Goal: Find specific page/section: Find specific page/section

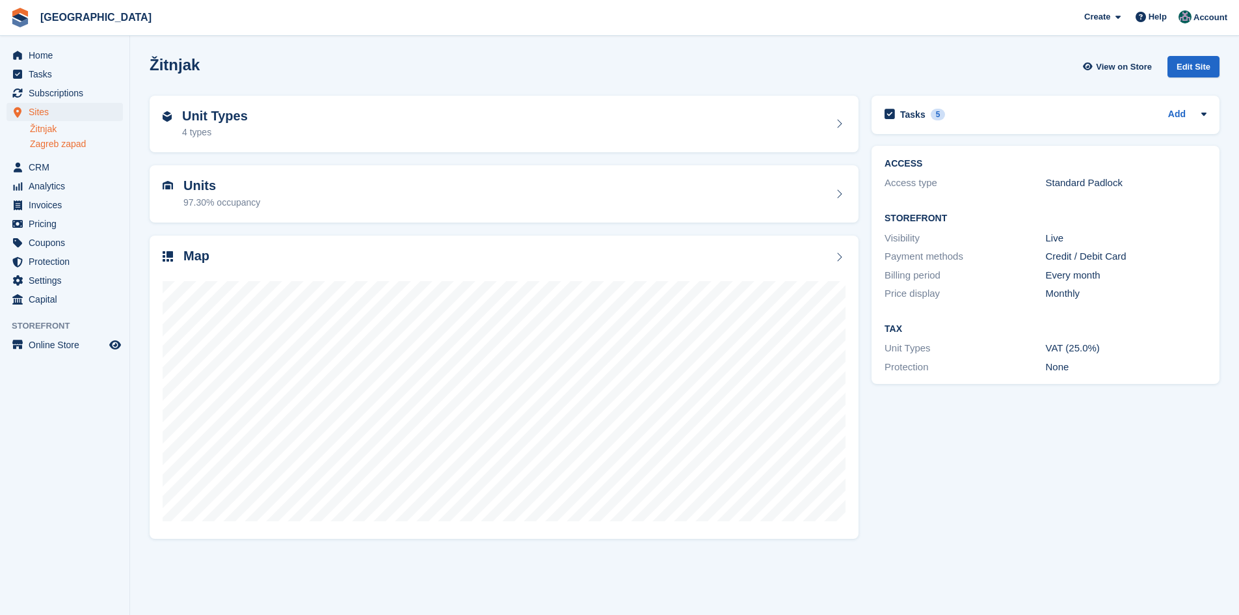
click at [62, 144] on link "Zagreb zapad" at bounding box center [76, 144] width 93 height 12
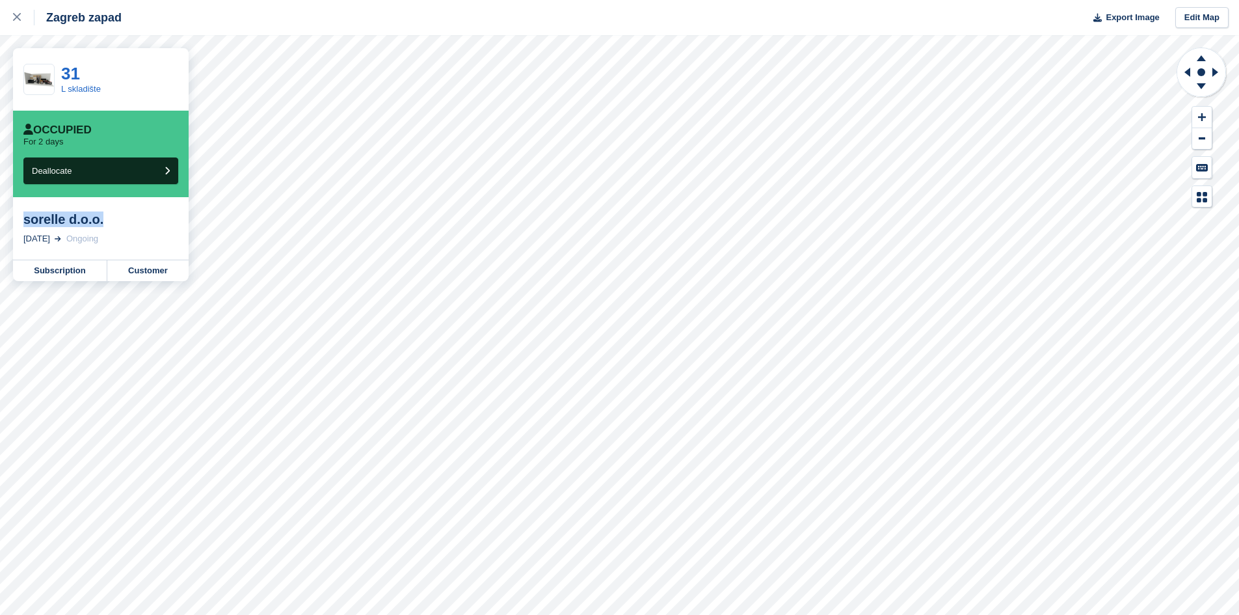
drag, startPoint x: 118, startPoint y: 222, endPoint x: 24, endPoint y: 218, distance: 93.7
click at [22, 219] on div "sorelle d.o.o. [DATE] Ongoing" at bounding box center [101, 228] width 176 height 62
copy div "sorelle d.o.o."
drag, startPoint x: 130, startPoint y: 221, endPoint x: 24, endPoint y: 221, distance: 106.0
click at [24, 221] on div "[PERSON_NAME] Cafe d.o.o." at bounding box center [100, 226] width 155 height 31
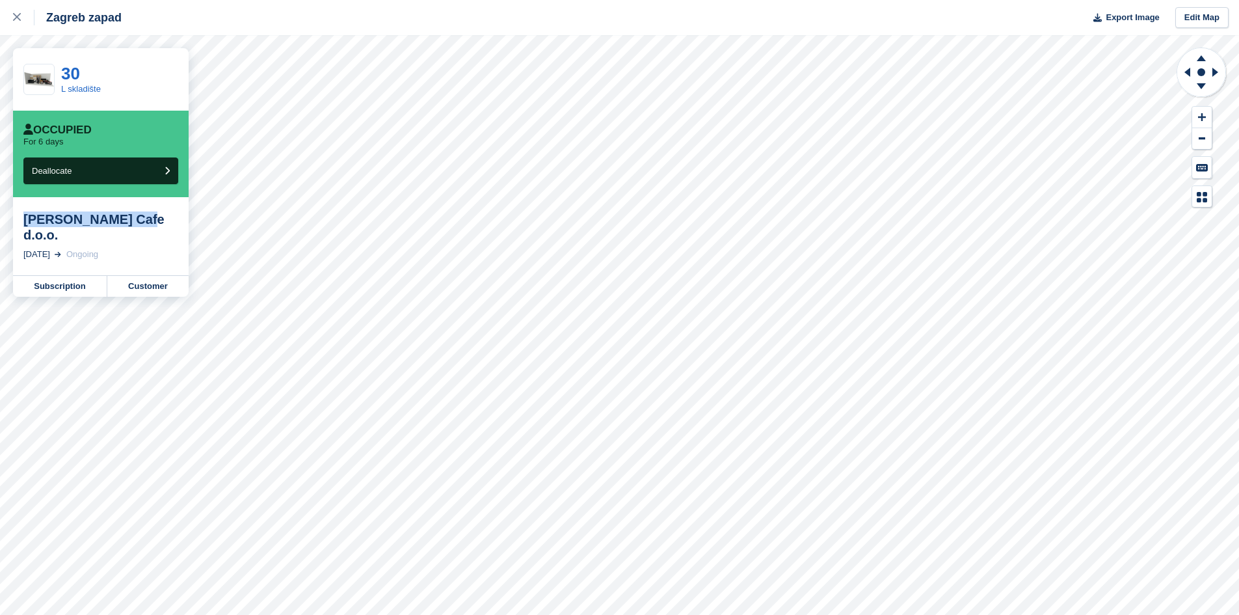
copy div "[PERSON_NAME] Cafe d.o.o."
click at [17, 15] on icon at bounding box center [17, 17] width 8 height 8
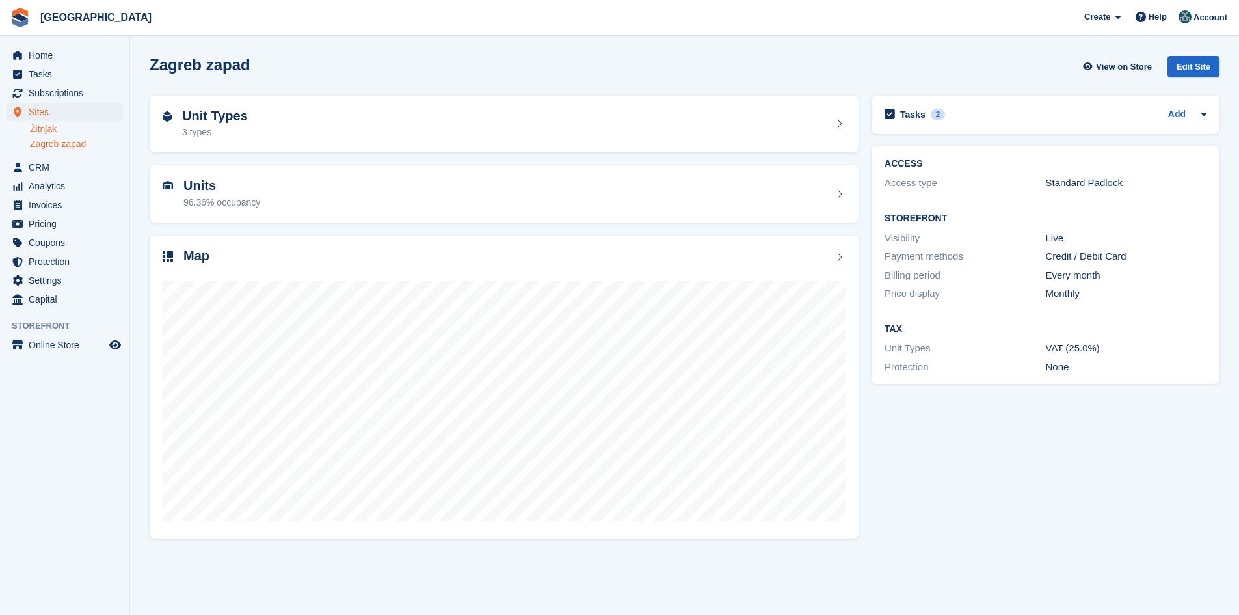
click at [42, 129] on link "Žitnjak" at bounding box center [76, 129] width 93 height 12
